Goal: Find specific page/section: Find specific page/section

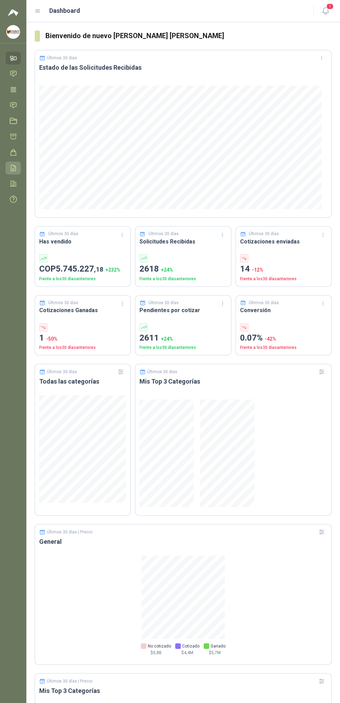
click at [13, 168] on icon at bounding box center [13, 167] width 7 height 7
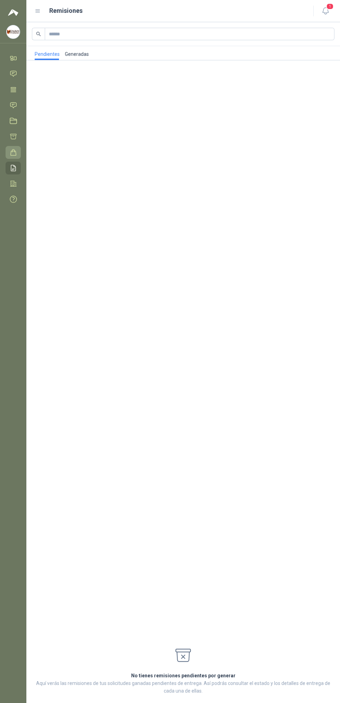
click at [13, 152] on icon at bounding box center [13, 152] width 7 height 7
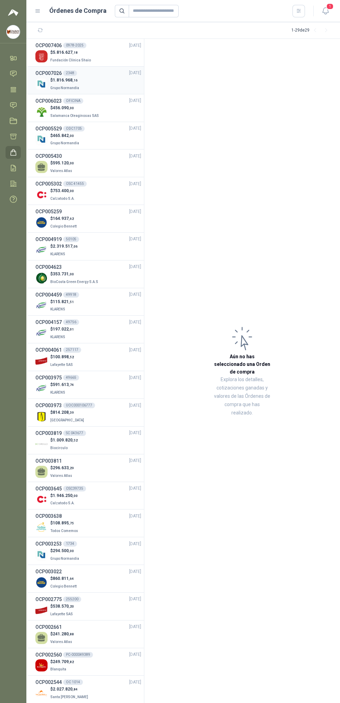
click at [105, 79] on div "$ 1.816.968 ,16 Grupo Normandía" at bounding box center [88, 84] width 106 height 14
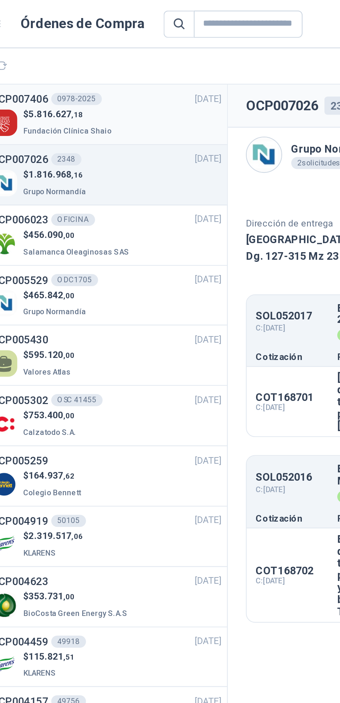
click at [113, 50] on div "$ 5.816.627 ,18 Fundación Clínica Shaio" at bounding box center [88, 56] width 106 height 14
